Goal: Navigation & Orientation: Find specific page/section

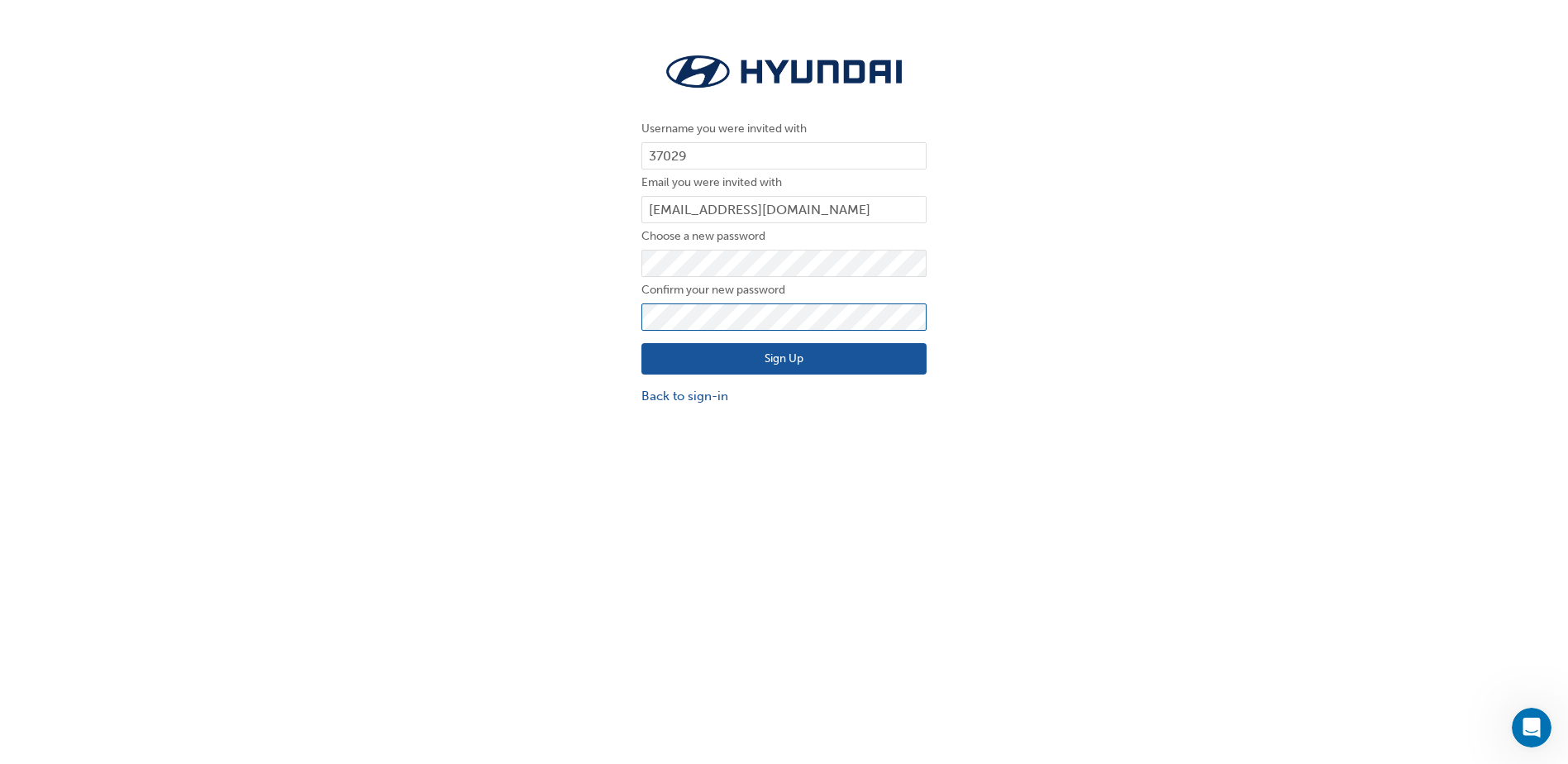
click button "Sign Up" at bounding box center [784, 358] width 285 height 31
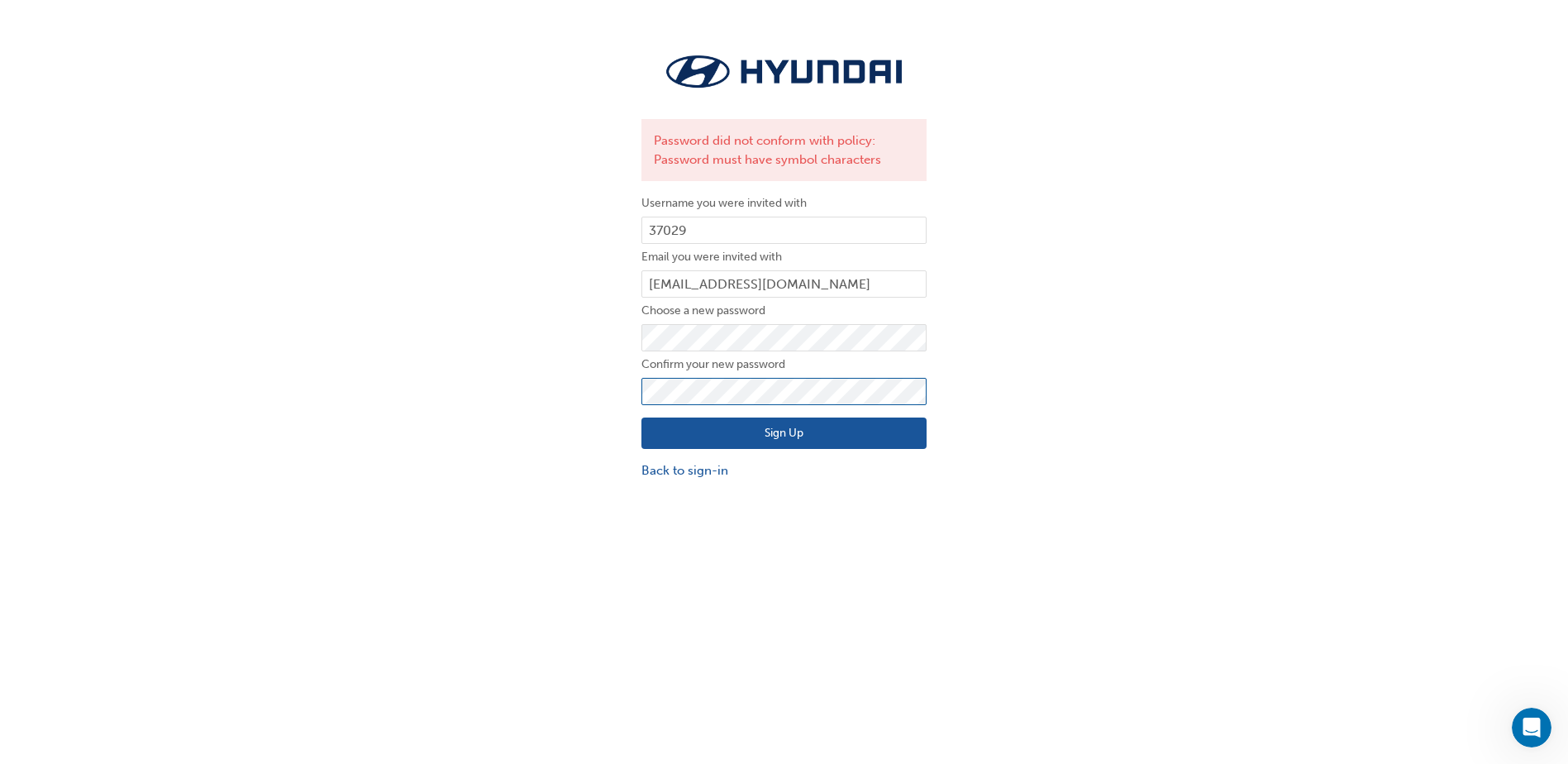
click button "Sign Up" at bounding box center [784, 432] width 285 height 31
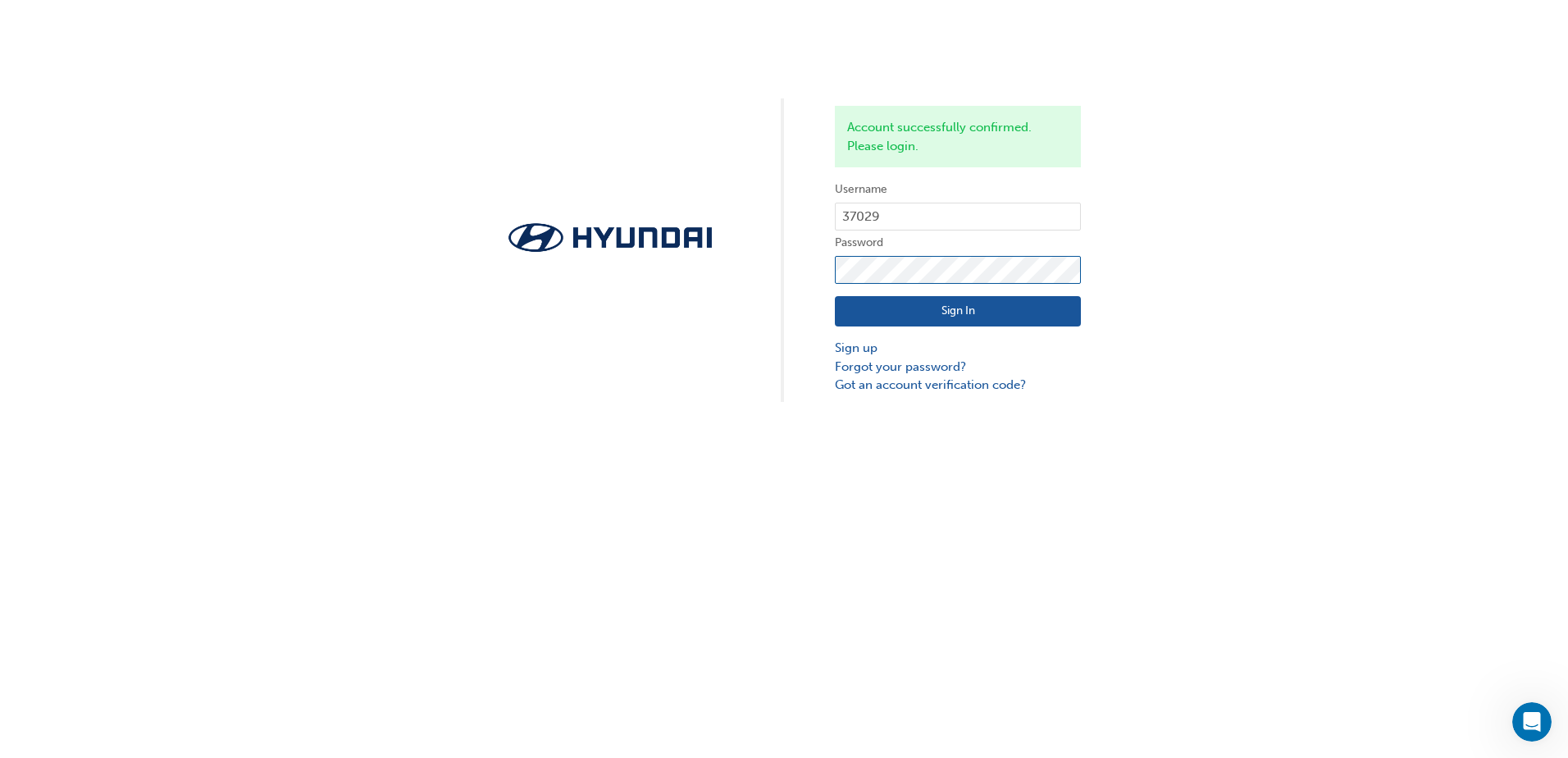
click button "Sign In" at bounding box center [957, 311] width 246 height 31
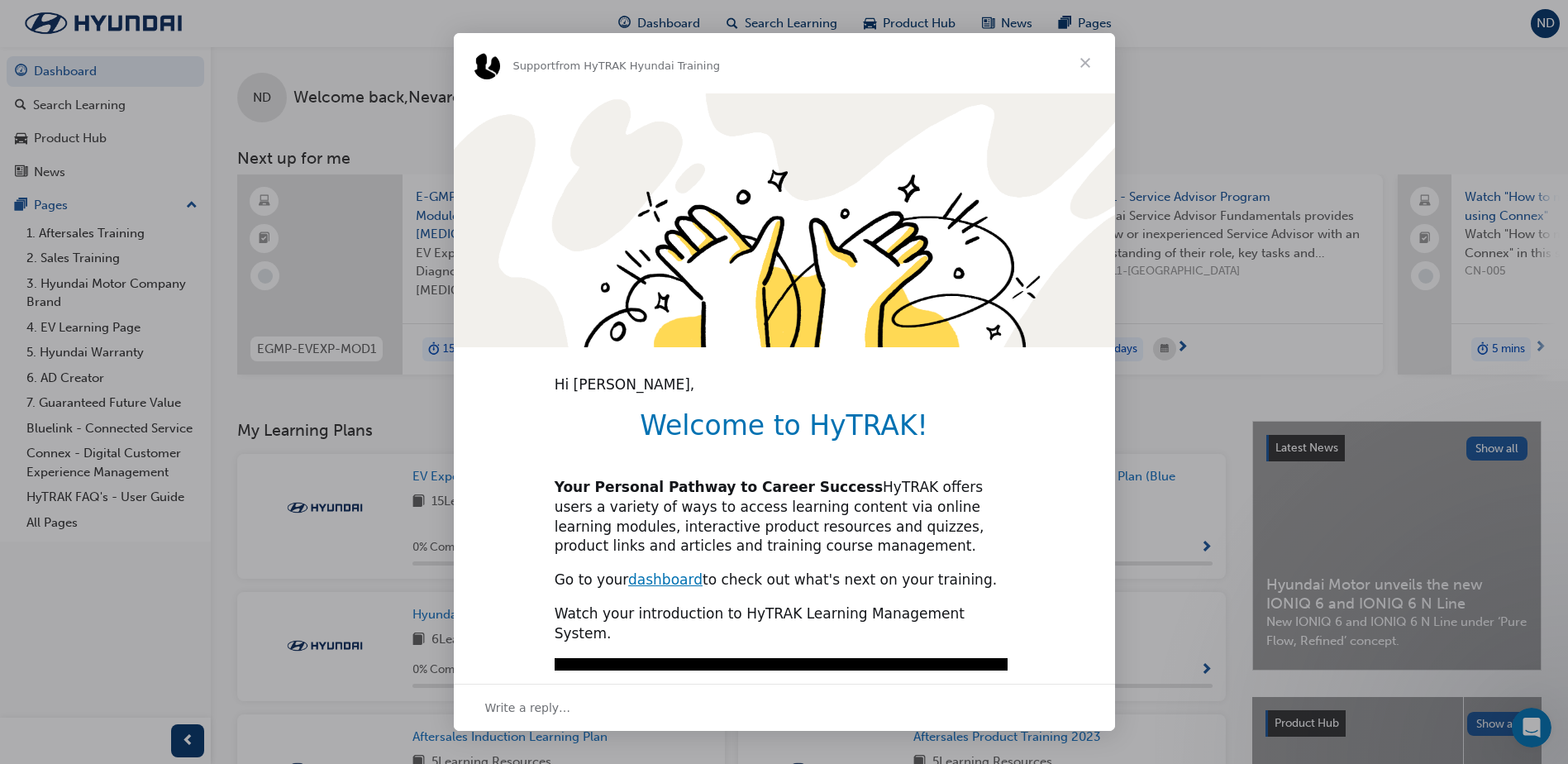
click at [1083, 56] on span "Close" at bounding box center [1085, 62] width 59 height 59
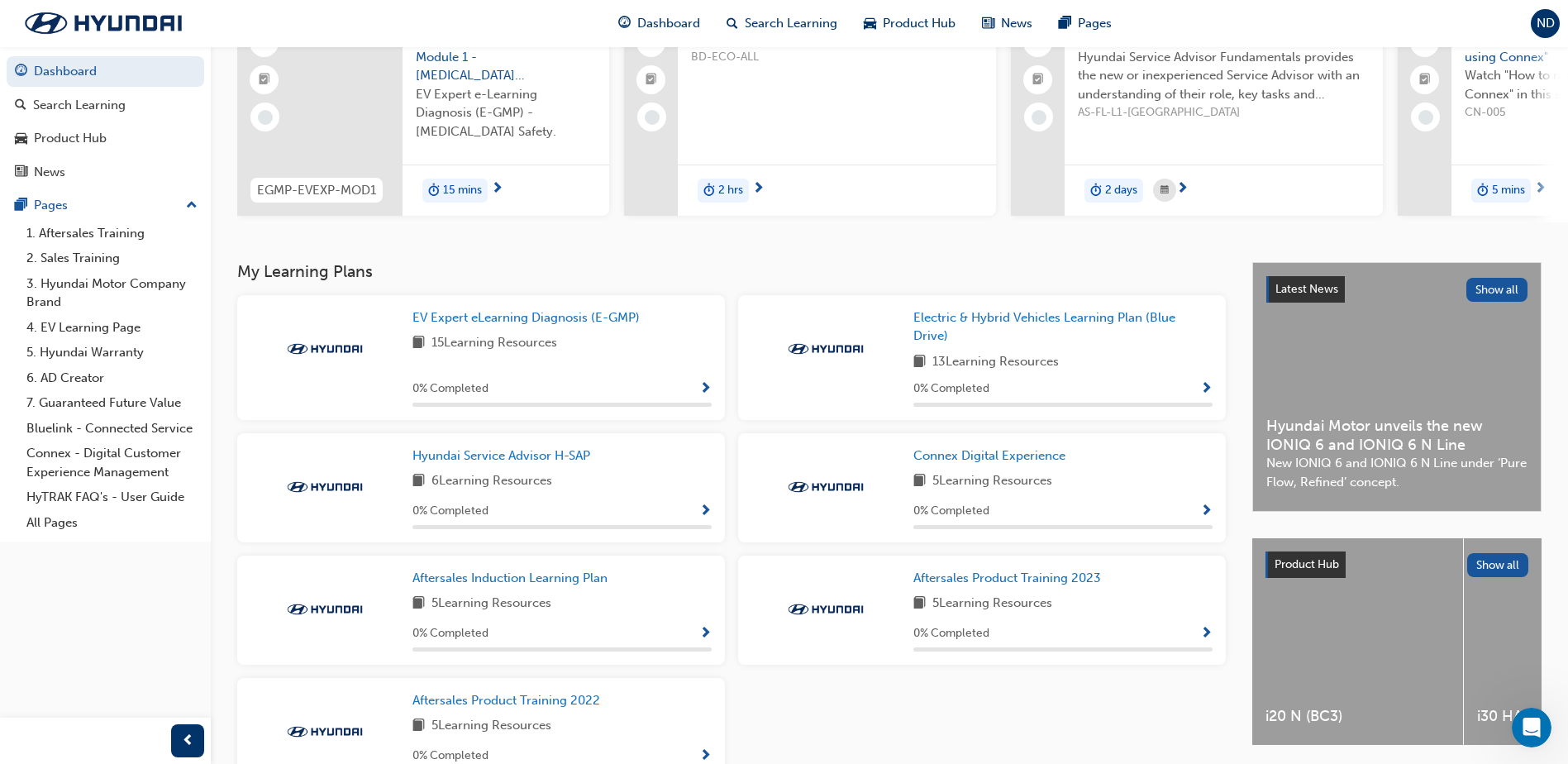
scroll to position [165, 0]
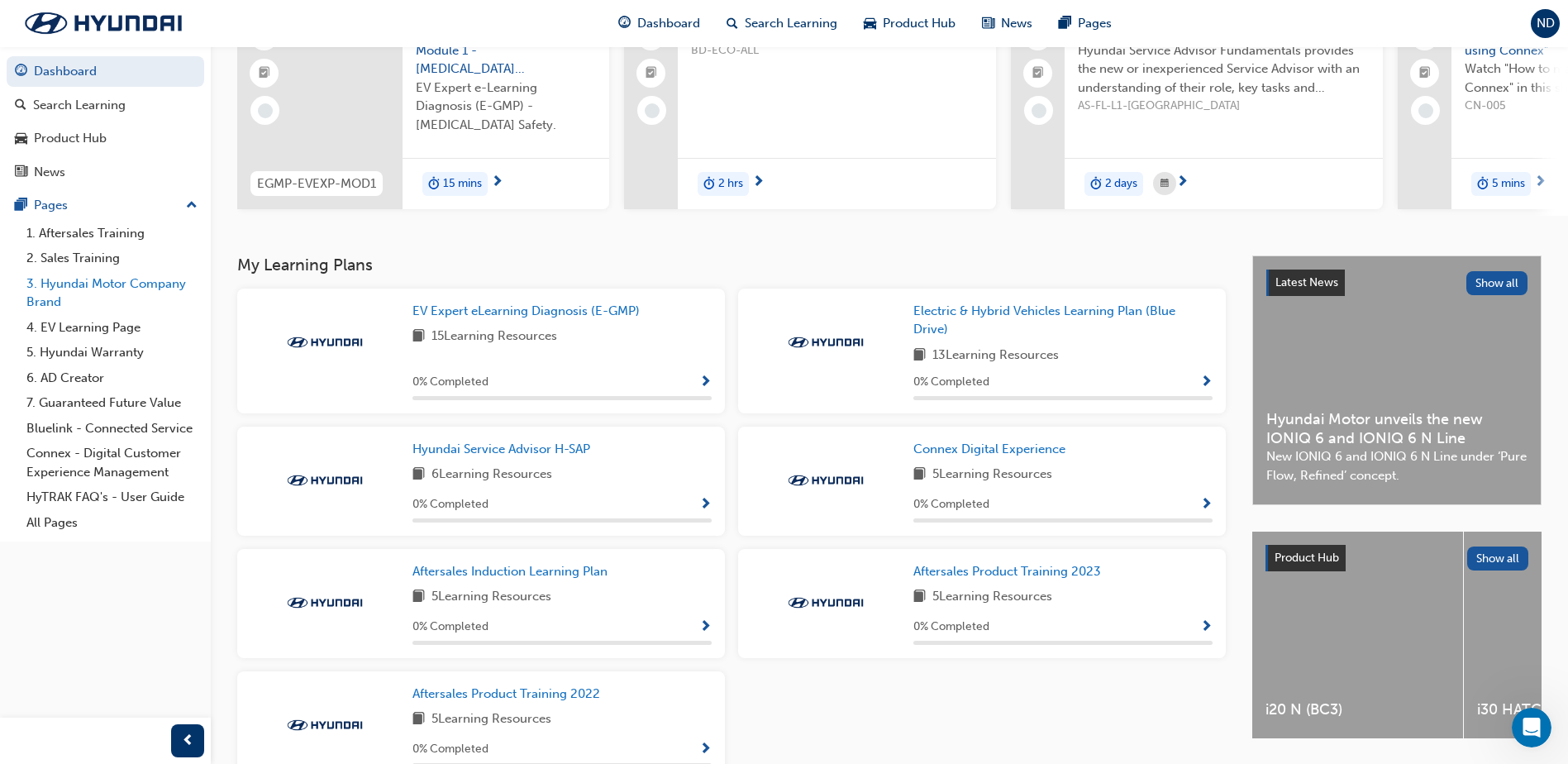
click at [114, 291] on link "3. Hyundai Motor Company Brand" at bounding box center [112, 293] width 185 height 43
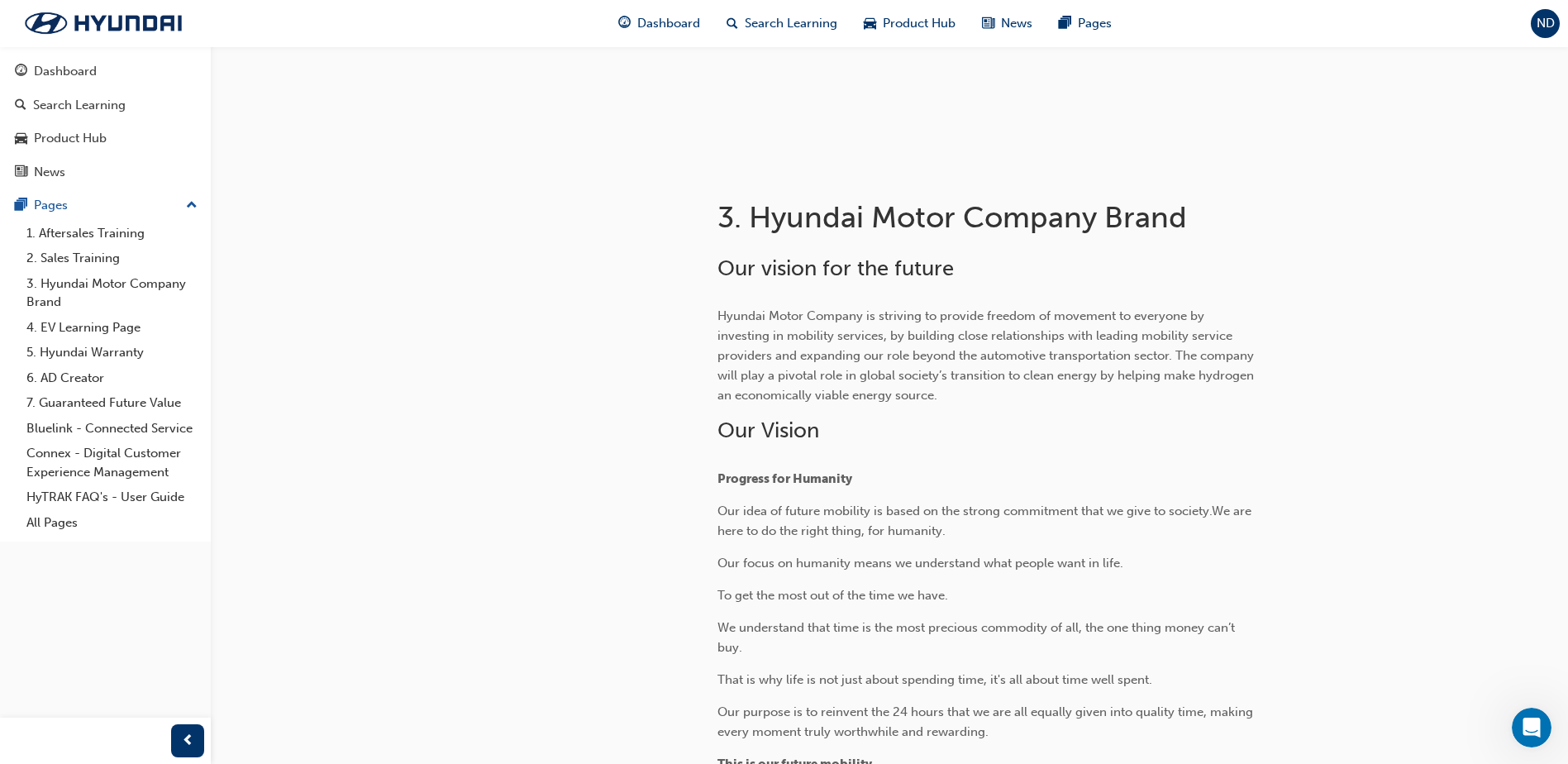
scroll to position [165, 0]
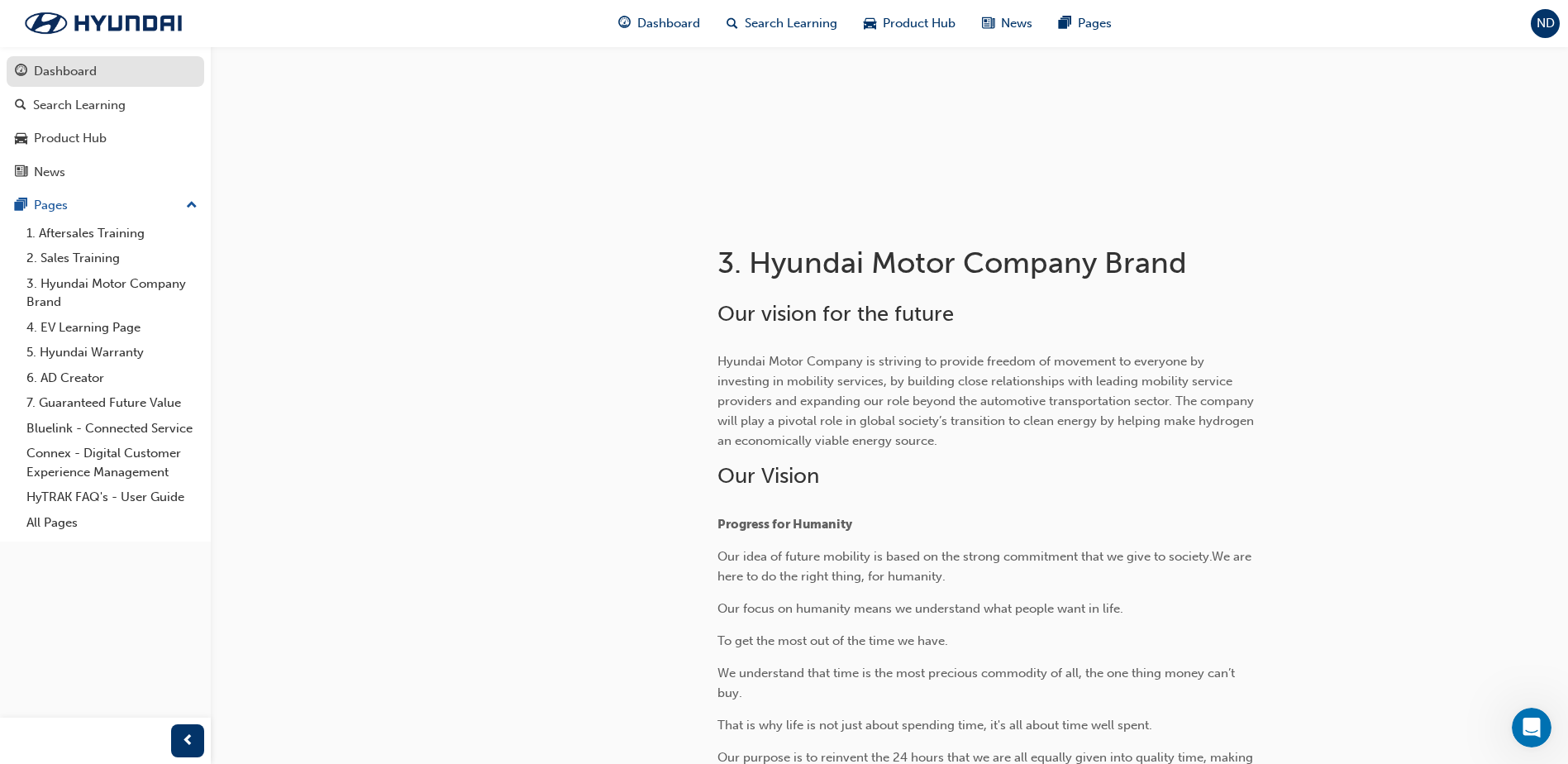
click at [77, 77] on div "Dashboard" at bounding box center [65, 71] width 63 height 19
